Goal: Complete application form

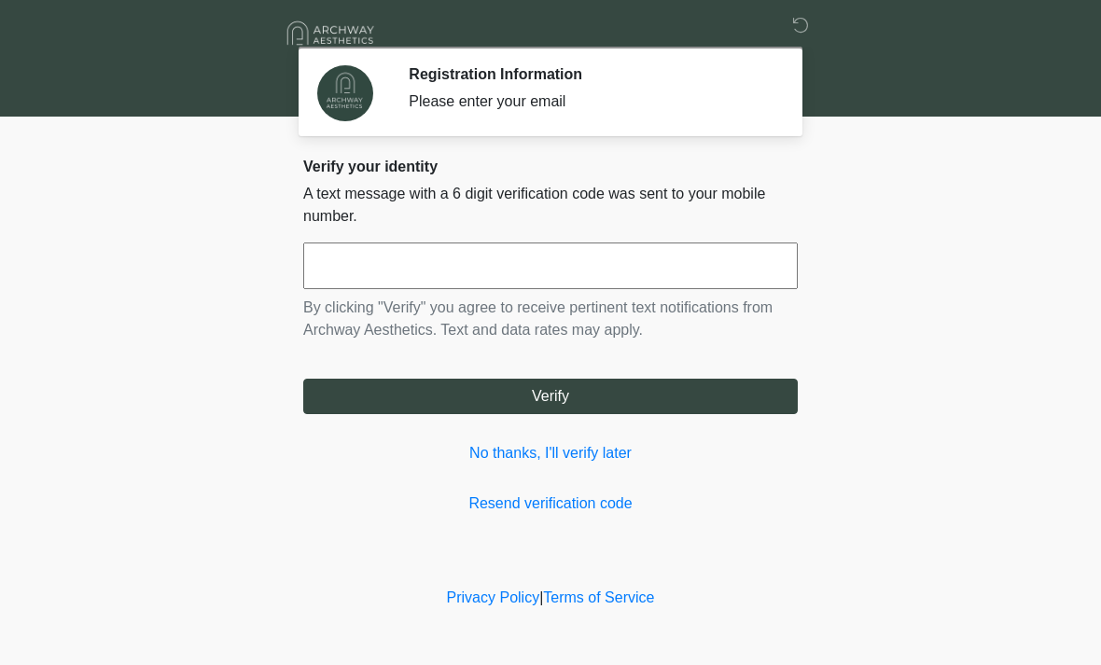
click at [716, 259] on input "text" at bounding box center [550, 266] width 494 height 47
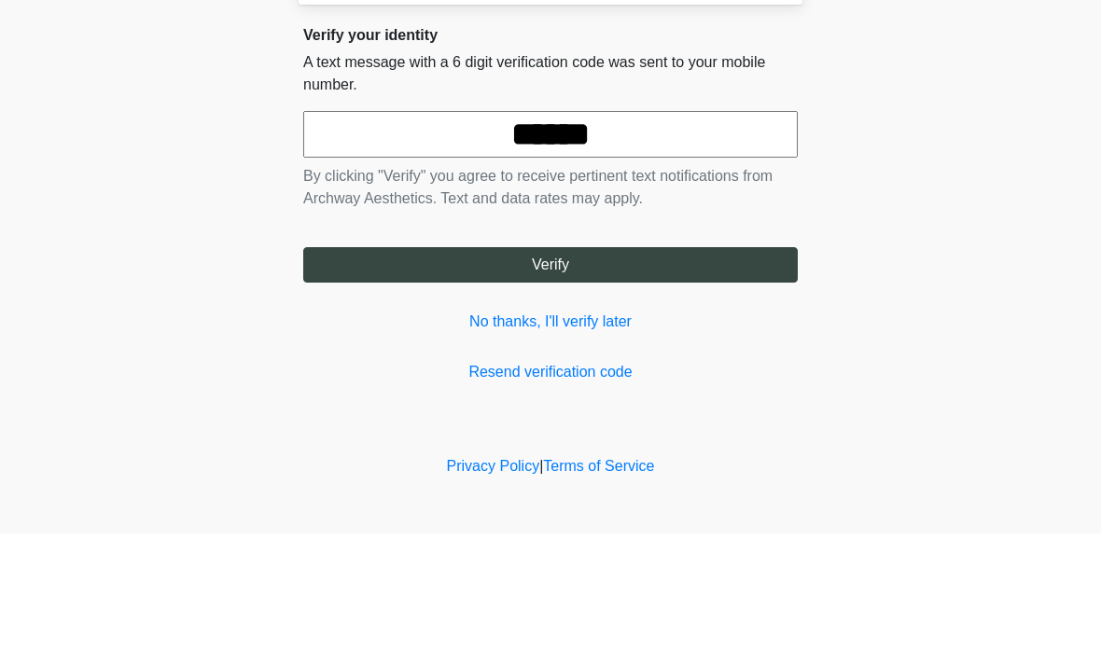
type input "******"
click at [747, 379] on button "Verify" at bounding box center [550, 396] width 494 height 35
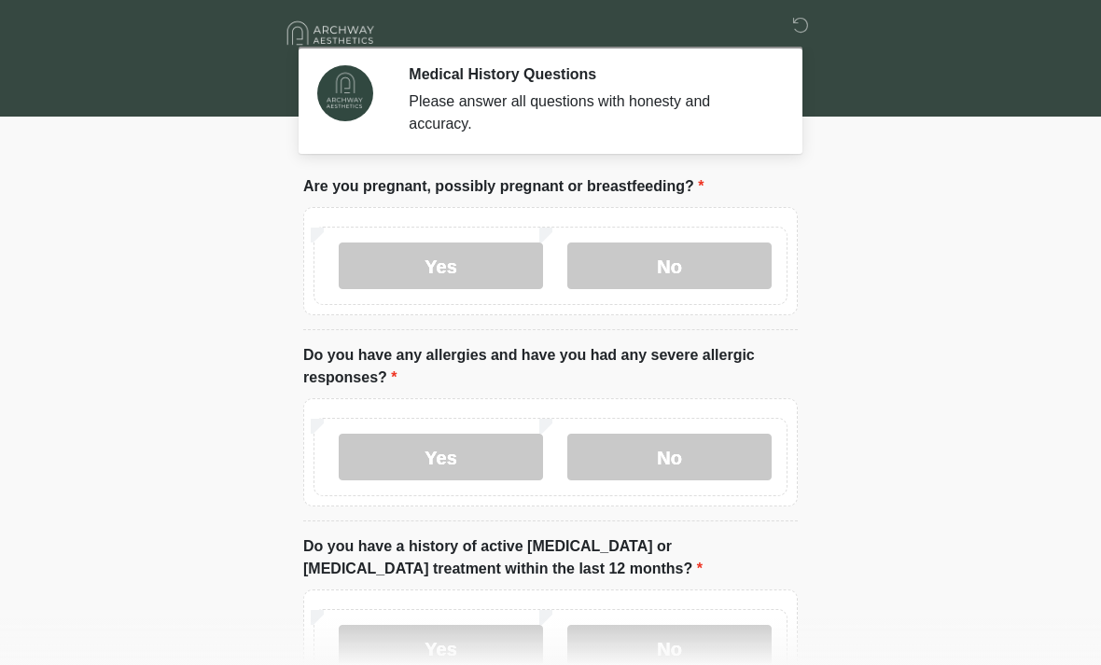
click at [715, 273] on label "No" at bounding box center [669, 266] width 204 height 47
click at [713, 468] on label "No" at bounding box center [669, 457] width 204 height 47
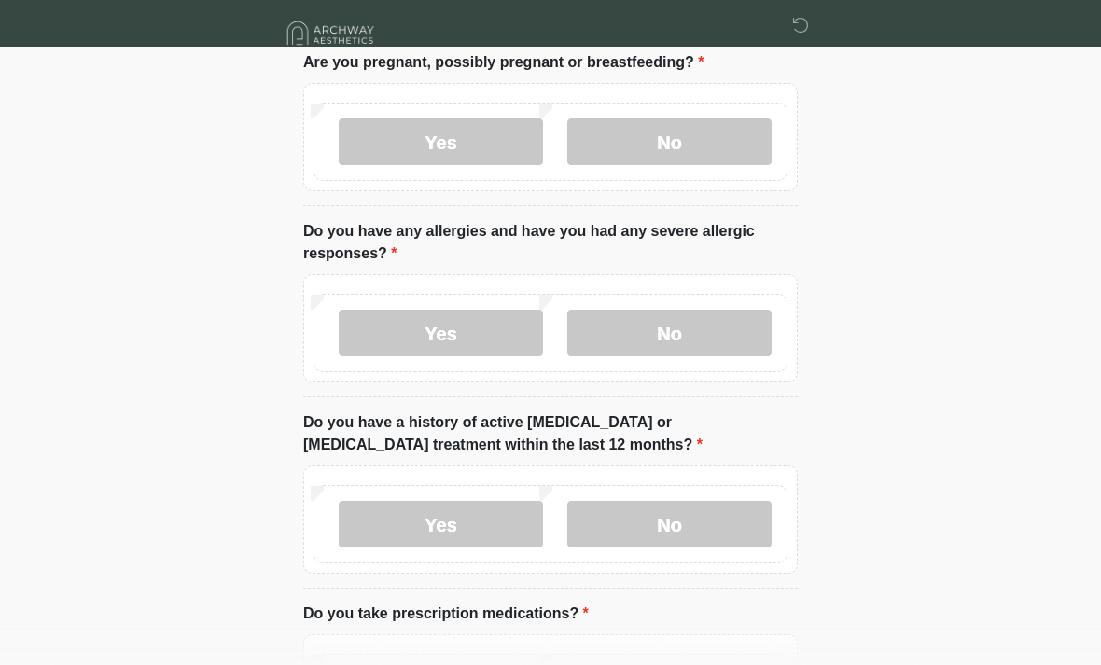
click at [707, 536] on label "No" at bounding box center [669, 524] width 204 height 47
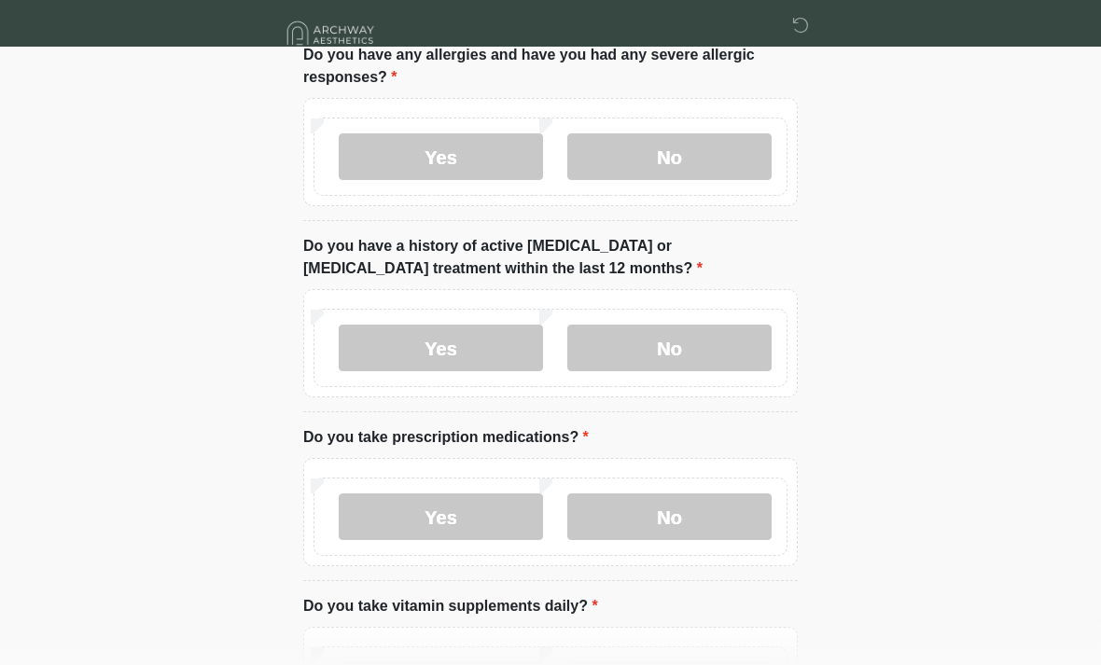
click at [734, 534] on label "No" at bounding box center [669, 517] width 204 height 47
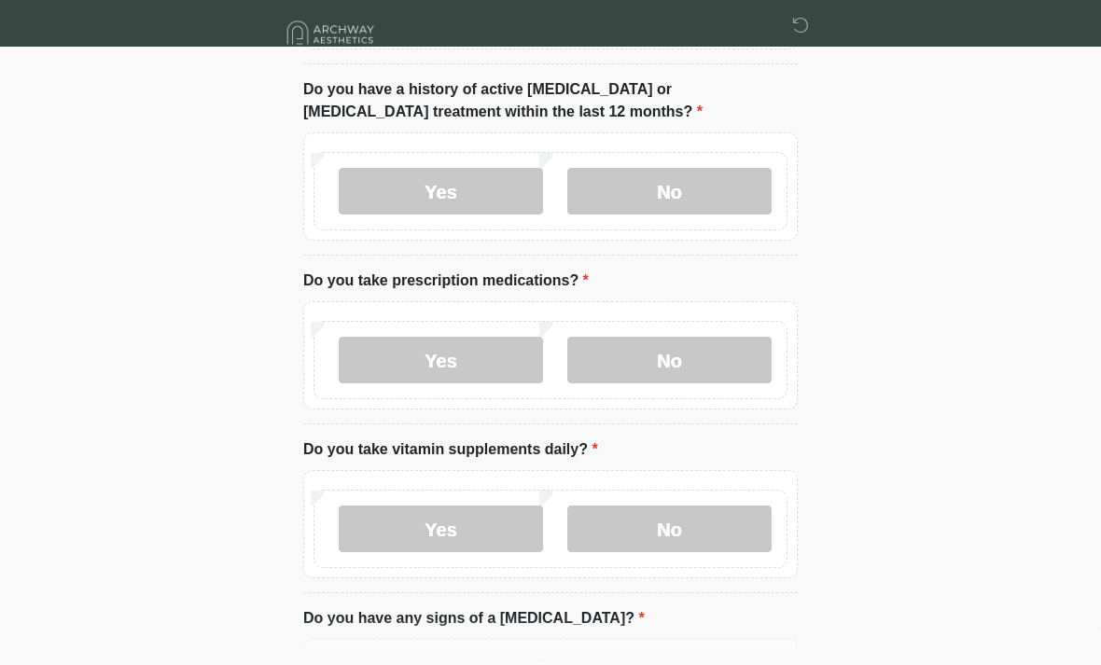
click at [720, 543] on label "No" at bounding box center [669, 530] width 204 height 47
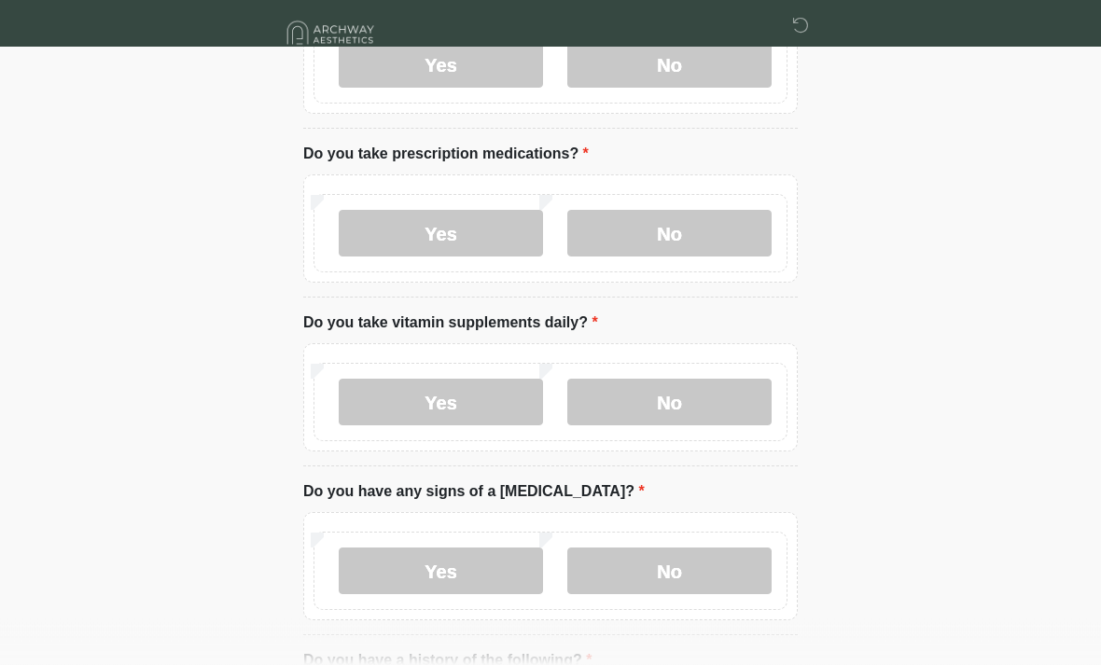
scroll to position [598, 0]
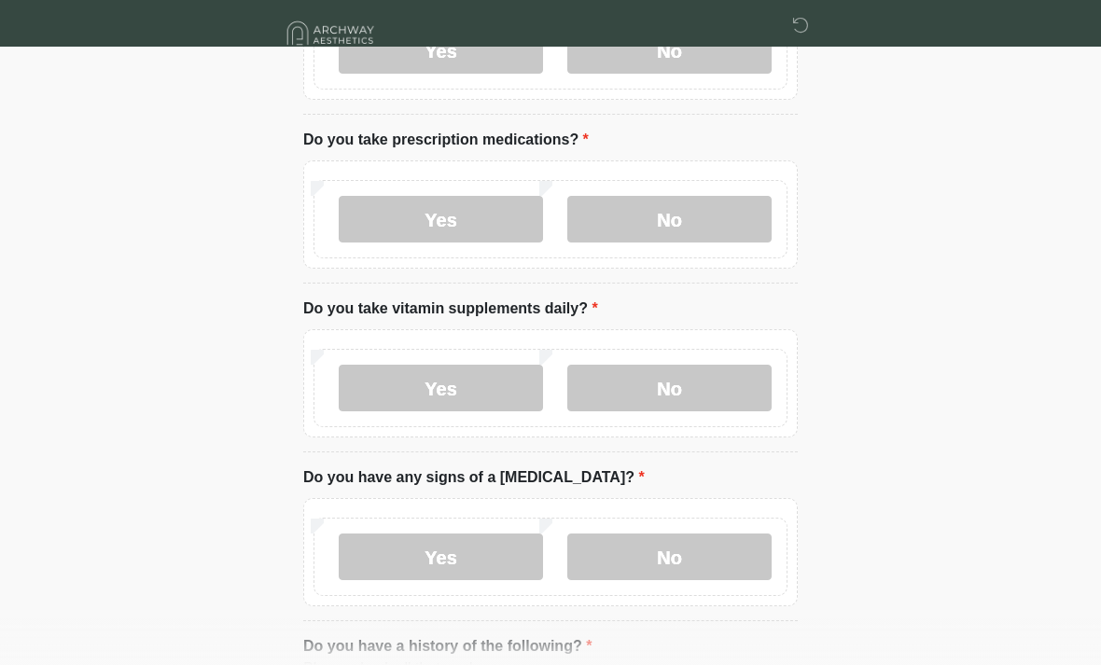
click at [702, 571] on label "No" at bounding box center [669, 557] width 204 height 47
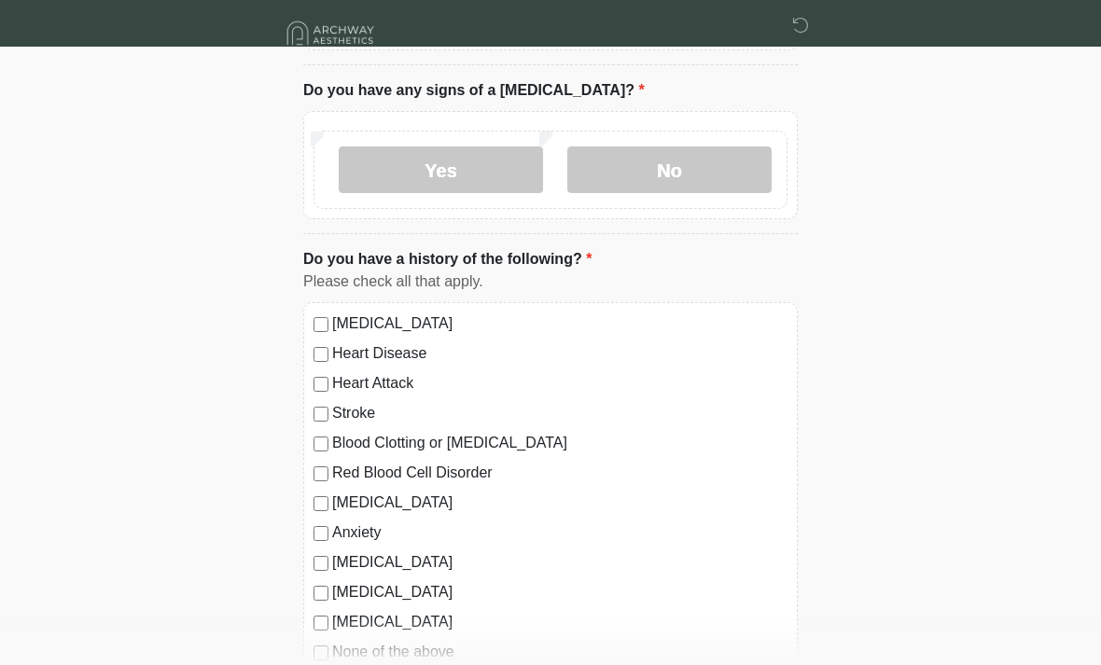
scroll to position [1043, 0]
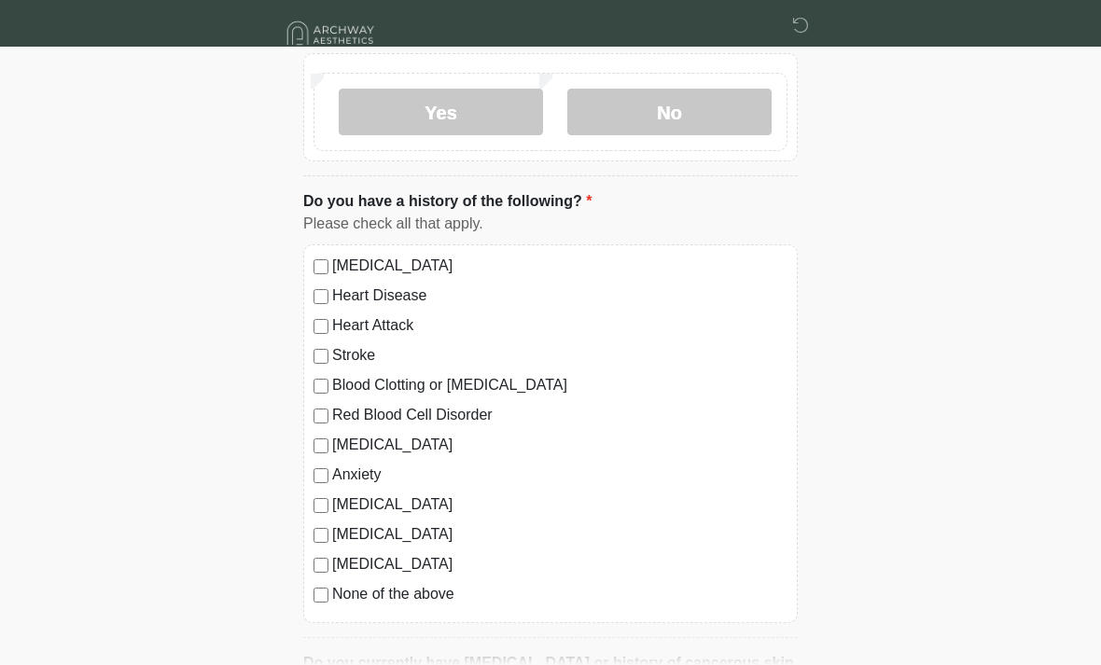
click at [451, 583] on label "None of the above" at bounding box center [559, 594] width 455 height 22
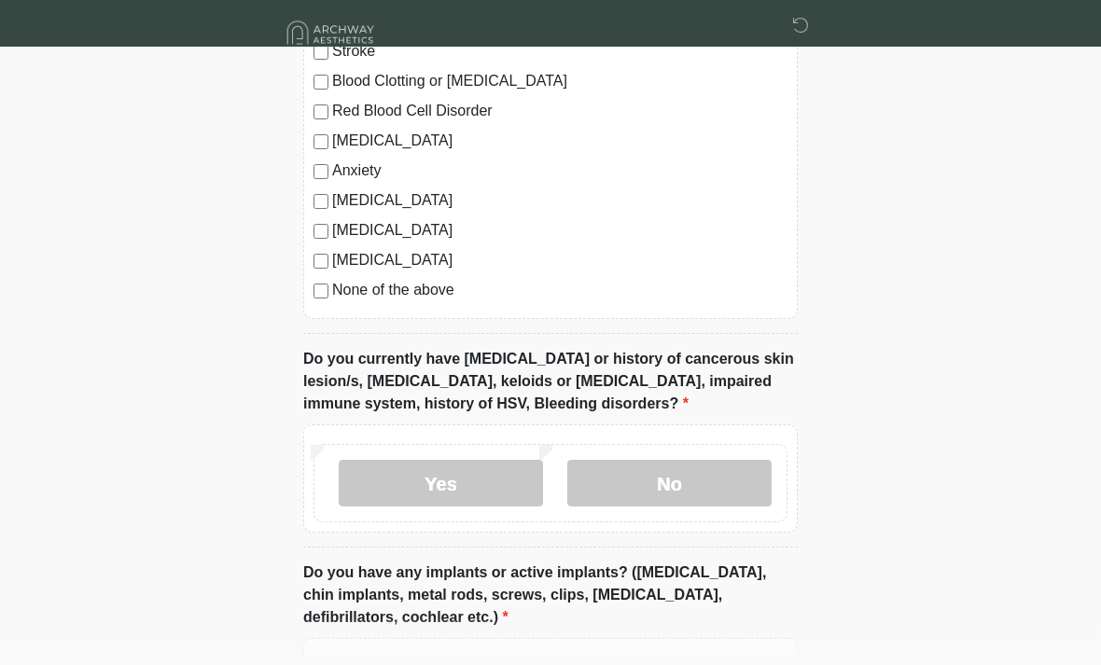
scroll to position [1397, 0]
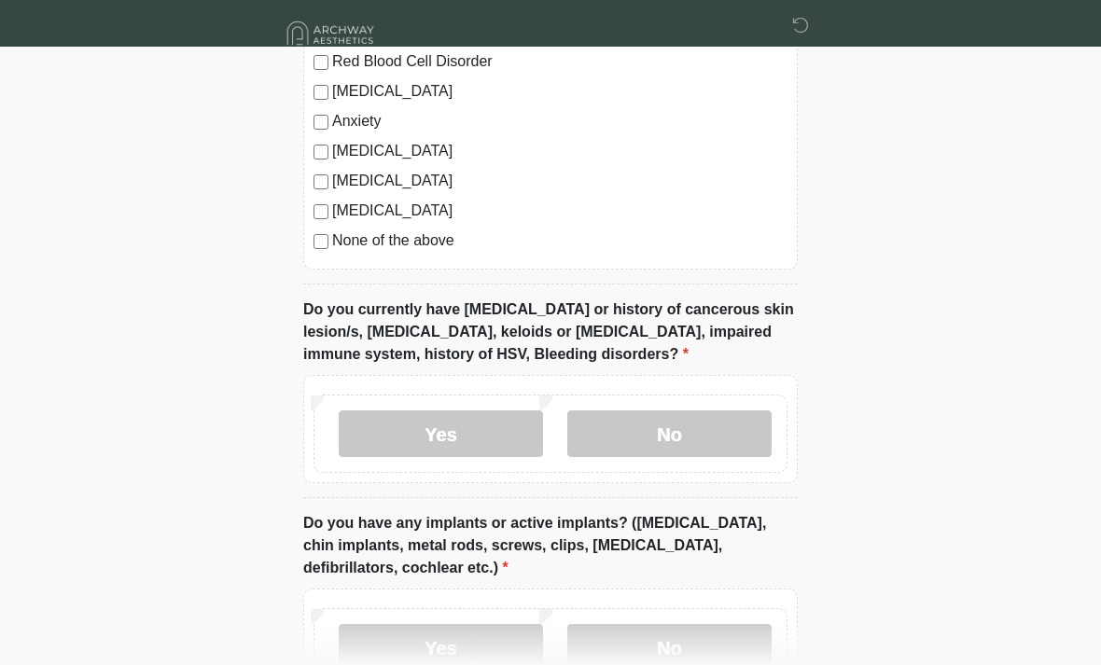
click at [736, 410] on label "No" at bounding box center [669, 433] width 204 height 47
click at [731, 646] on label "No" at bounding box center [669, 647] width 204 height 47
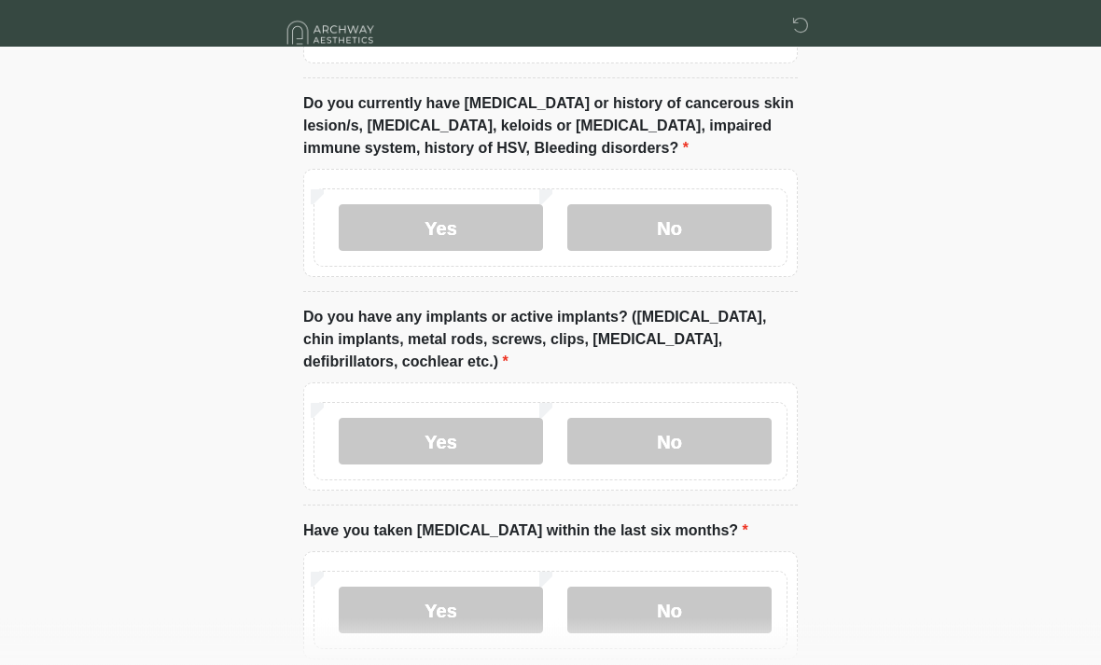
click at [707, 614] on label "No" at bounding box center [669, 611] width 204 height 47
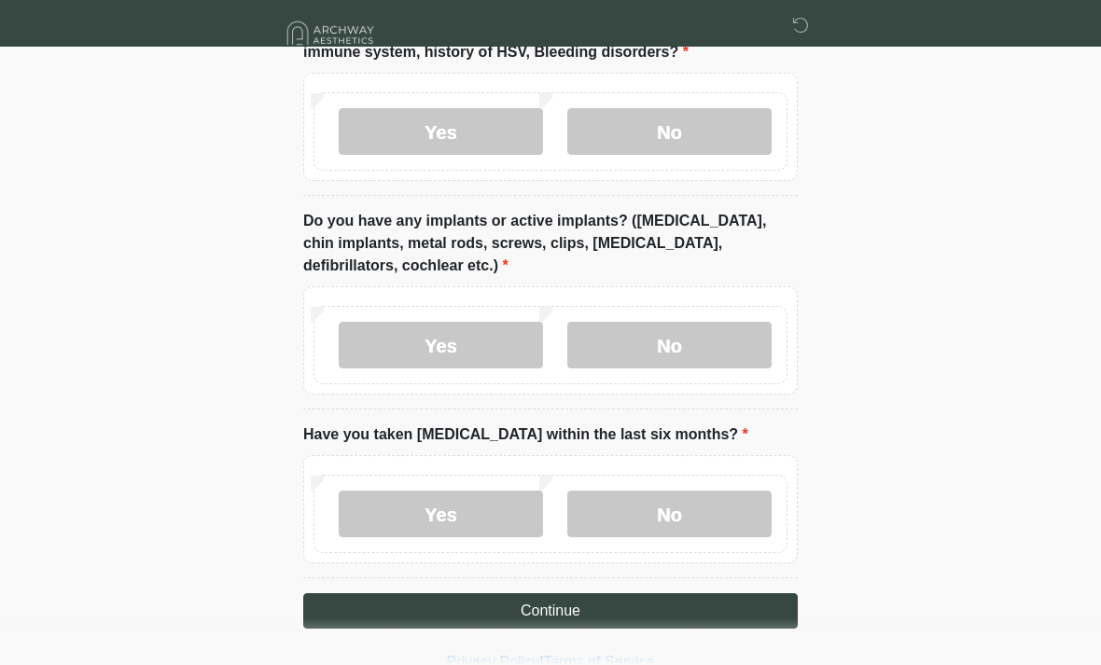
click at [737, 608] on button "Continue" at bounding box center [550, 610] width 494 height 35
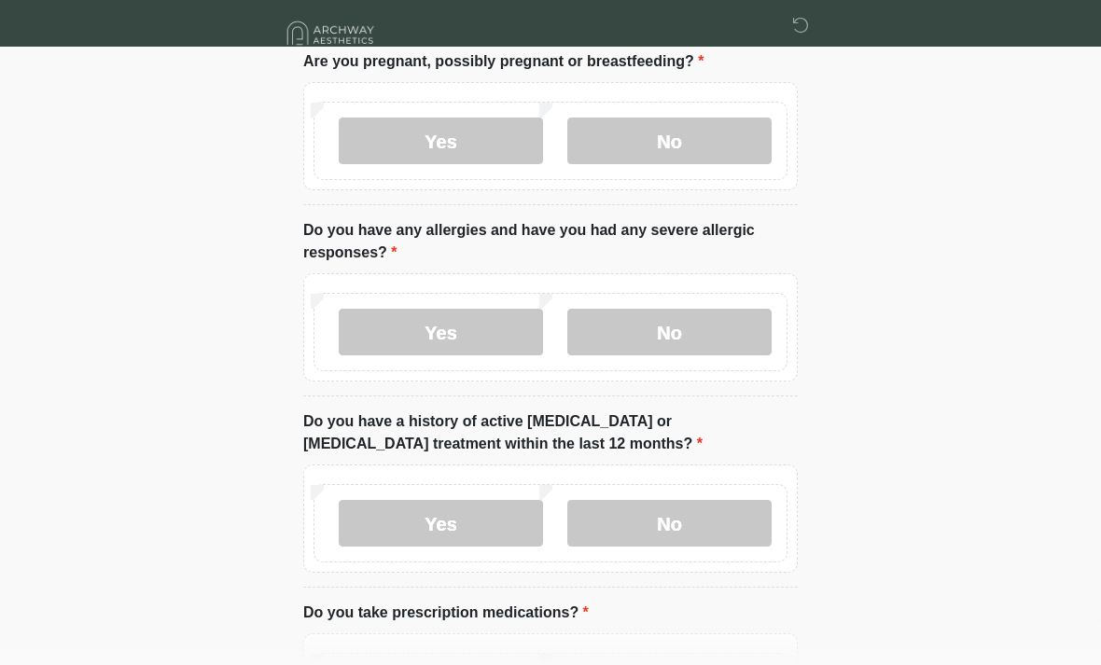
scroll to position [0, 0]
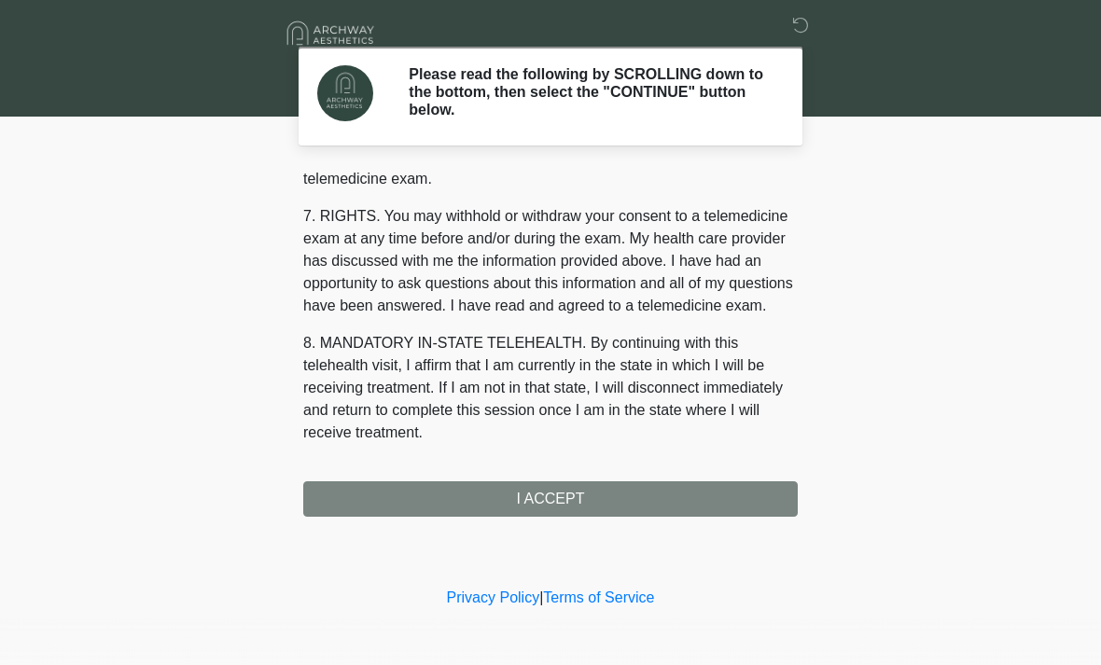
click at [665, 497] on button "I ACCEPT" at bounding box center [550, 498] width 494 height 35
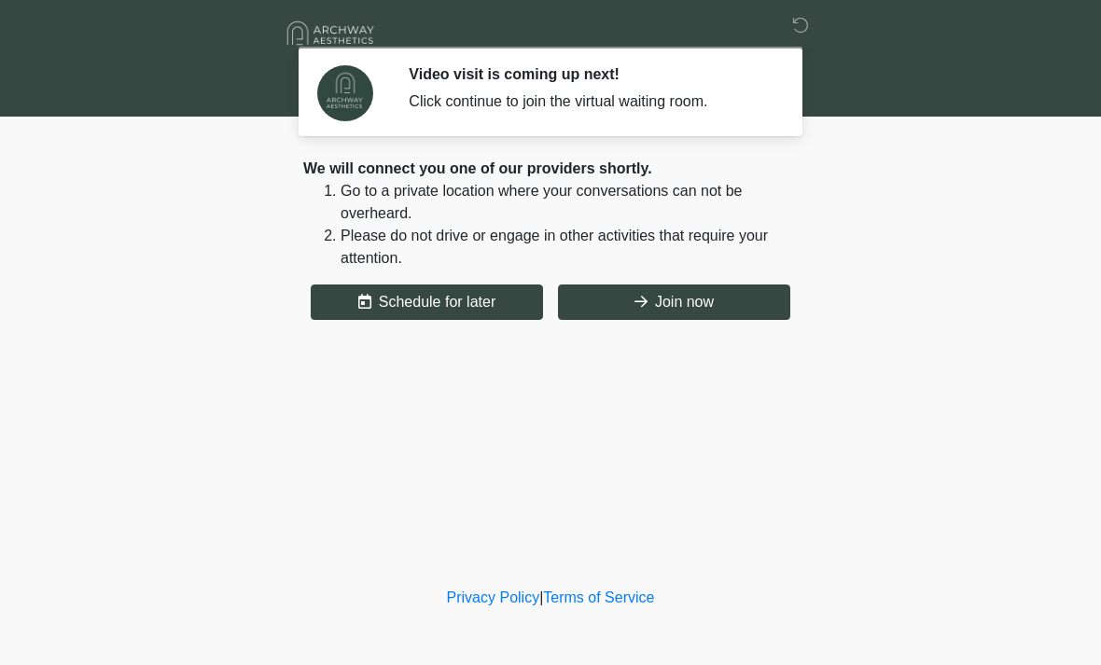
click at [730, 309] on button "Join now" at bounding box center [674, 302] width 232 height 35
